Goal: Task Accomplishment & Management: Complete application form

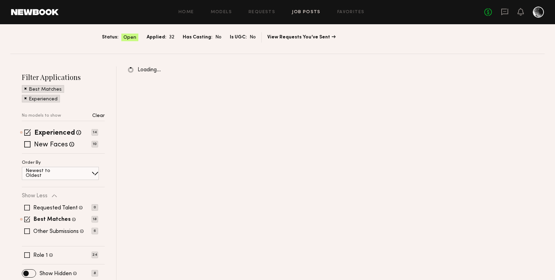
scroll to position [46, 0]
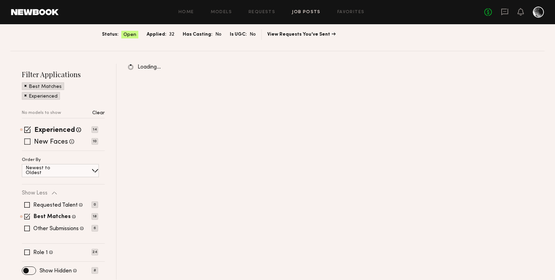
click at [25, 142] on span at bounding box center [27, 142] width 6 height 6
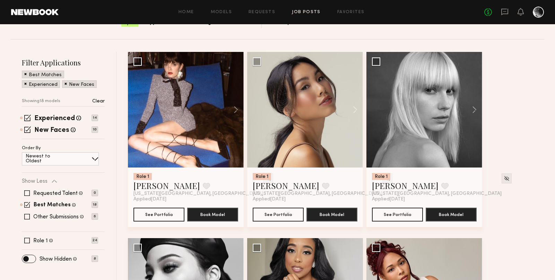
scroll to position [59, 0]
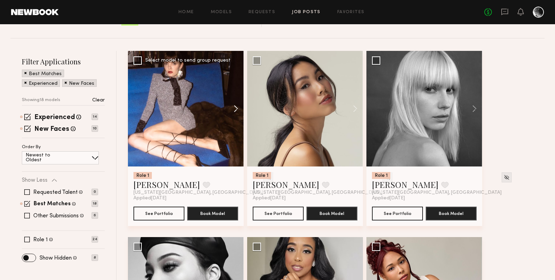
click at [237, 111] on button at bounding box center [232, 109] width 22 height 116
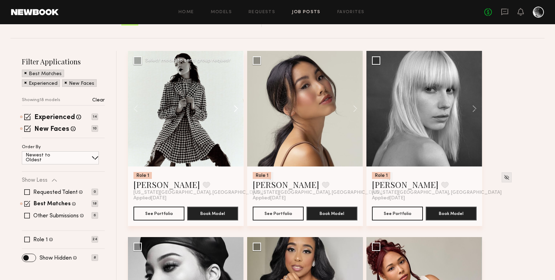
click at [237, 111] on button at bounding box center [232, 109] width 22 height 116
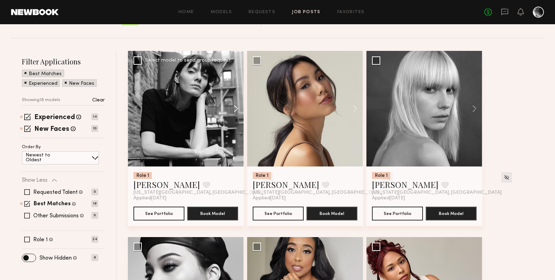
click at [237, 111] on button at bounding box center [232, 109] width 22 height 116
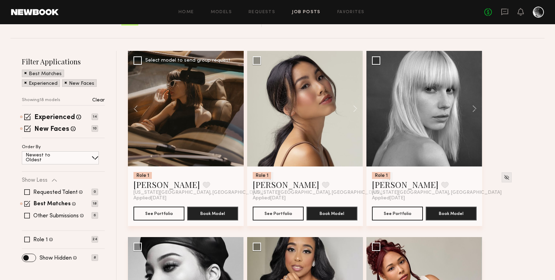
click at [237, 111] on div at bounding box center [186, 109] width 116 height 116
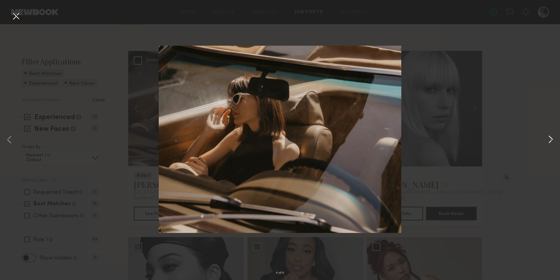
click at [547, 137] on button at bounding box center [550, 140] width 8 height 224
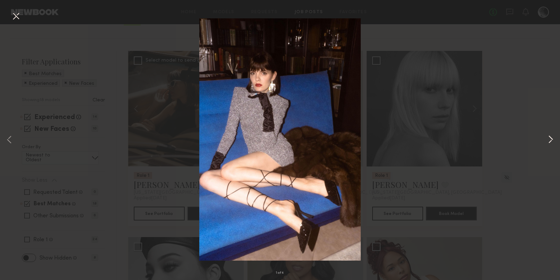
click at [548, 138] on button at bounding box center [550, 140] width 8 height 224
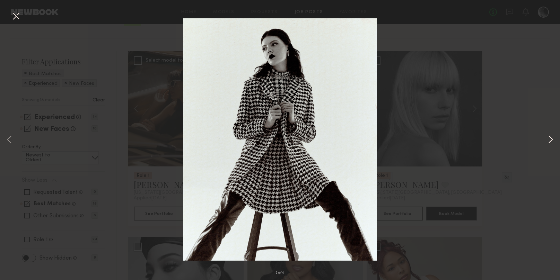
click at [548, 138] on button at bounding box center [550, 140] width 8 height 224
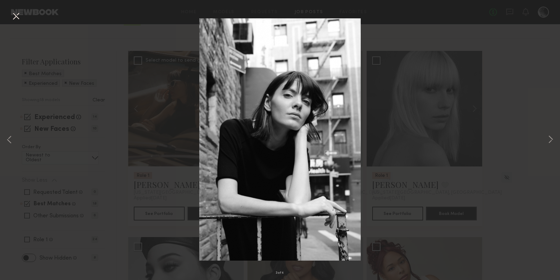
click at [518, 132] on div "3 of 4" at bounding box center [280, 140] width 560 height 280
click at [14, 17] on button at bounding box center [15, 16] width 11 height 12
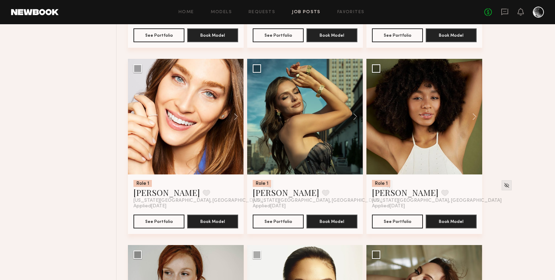
scroll to position [432, 0]
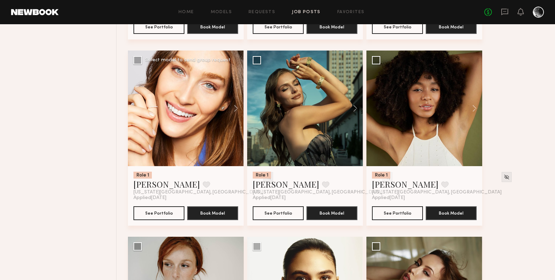
click at [265, 176] on img at bounding box center [268, 177] width 6 height 6
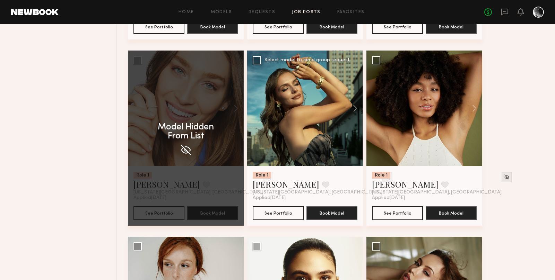
click at [384, 177] on img at bounding box center [387, 177] width 6 height 6
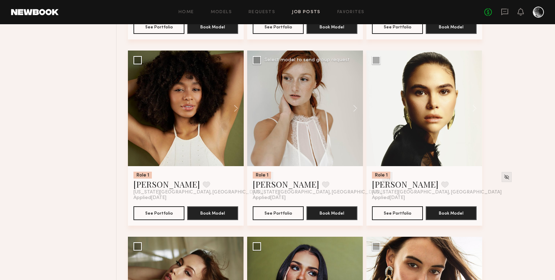
click at [384, 179] on img at bounding box center [387, 177] width 6 height 6
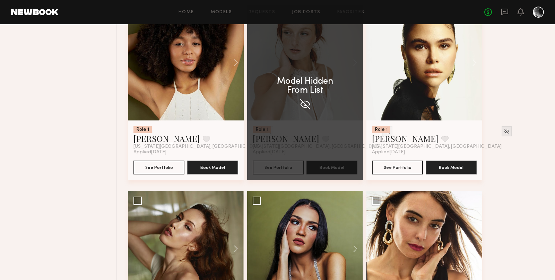
scroll to position [576, 0]
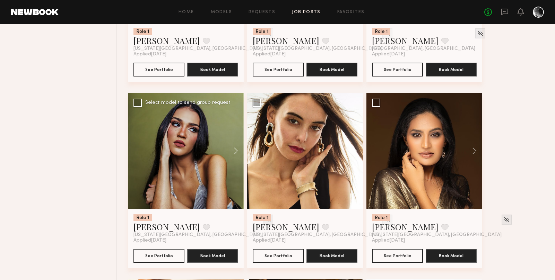
click at [263, 219] on div at bounding box center [268, 220] width 10 height 10
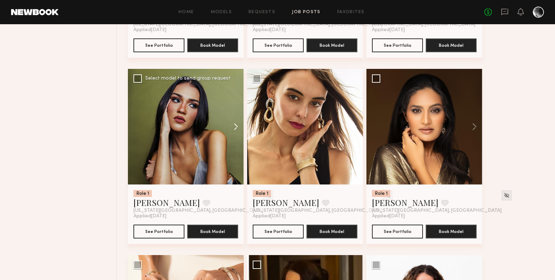
scroll to position [601, 0]
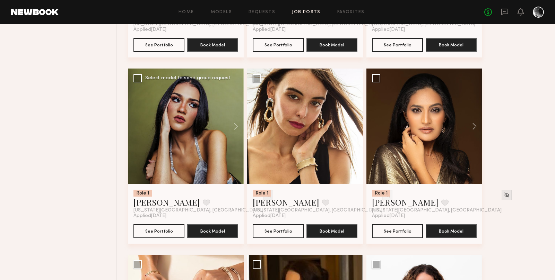
click at [265, 196] on img at bounding box center [268, 195] width 6 height 6
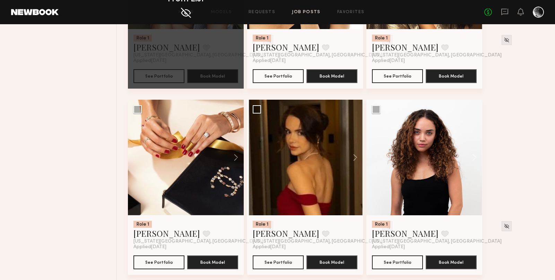
scroll to position [762, 0]
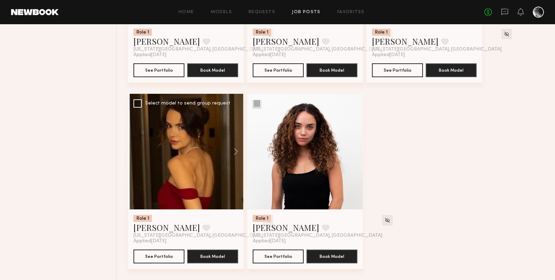
click at [265, 221] on img at bounding box center [268, 221] width 6 height 6
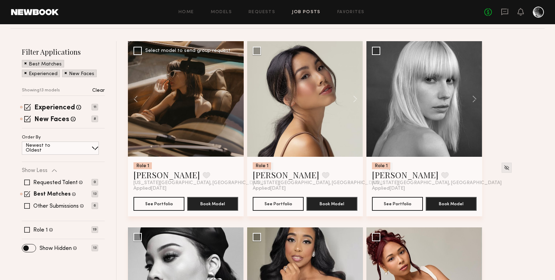
scroll to position [69, 0]
